Goal: Task Accomplishment & Management: Manage account settings

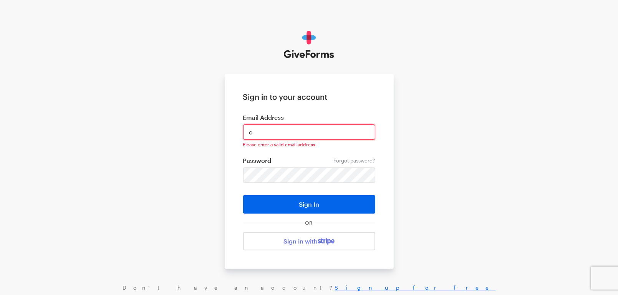
click at [279, 131] on input "c" at bounding box center [309, 131] width 132 height 15
type input "cmacaraeg@brightfocus.org"
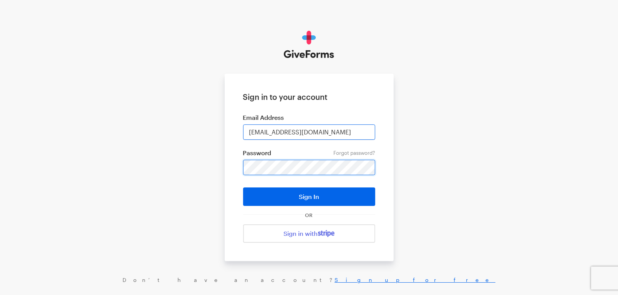
click at [243, 187] on button "Sign In" at bounding box center [309, 196] width 132 height 18
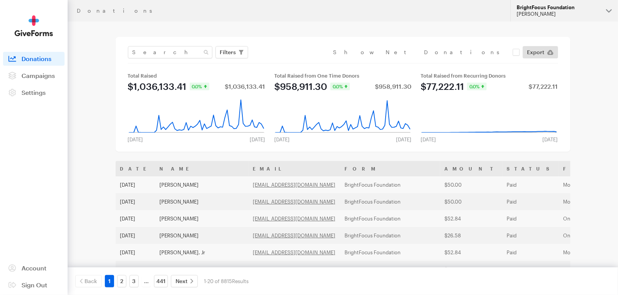
click at [536, 19] on button "BrightFocus Foundation Cristel Macaraeg" at bounding box center [563, 10] width 107 height 21
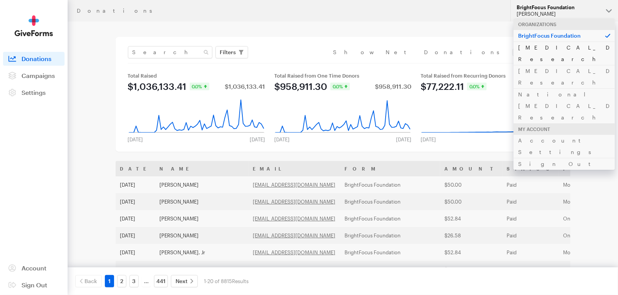
click at [538, 47] on link "[MEDICAL_DATA] Research" at bounding box center [563, 52] width 101 height 23
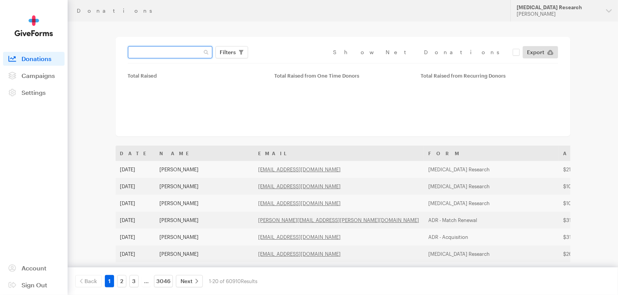
click at [179, 52] on input "text" at bounding box center [170, 52] width 84 height 12
paste input "[EMAIL_ADDRESS][DOMAIN_NAME]"
type input "[EMAIL_ADDRESS][DOMAIN_NAME]"
click at [286, 62] on button "Apply" at bounding box center [298, 68] width 25 height 12
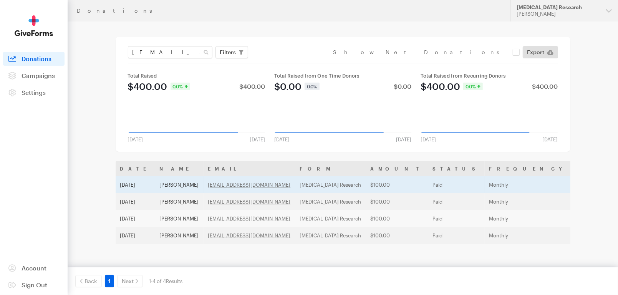
click at [347, 192] on td "[MEDICAL_DATA] Research" at bounding box center [330, 184] width 71 height 17
click at [340, 187] on td "[MEDICAL_DATA] Research" at bounding box center [330, 184] width 71 height 17
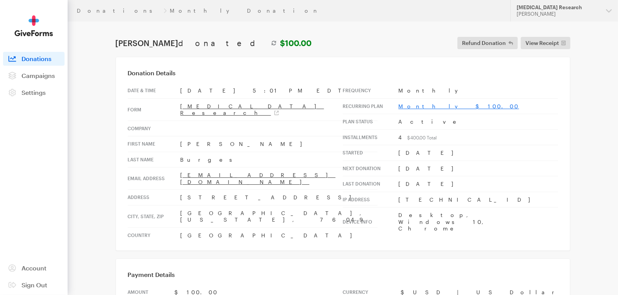
click at [417, 105] on link "Monthly $100.00" at bounding box center [458, 106] width 121 height 7
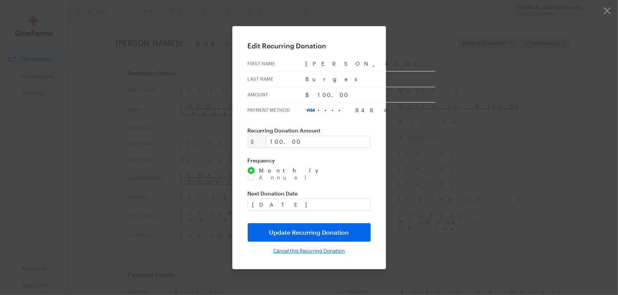
click at [299, 248] on input "Cancel this Recurring Donation" at bounding box center [309, 251] width 72 height 6
